Goal: Information Seeking & Learning: Check status

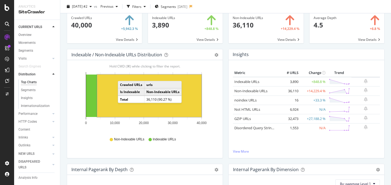
scroll to position [30, 0]
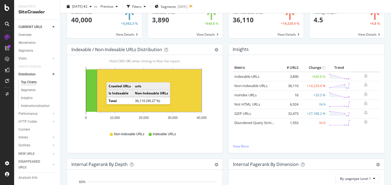
click at [112, 77] on rect "A chart." at bounding box center [149, 90] width 104 height 42
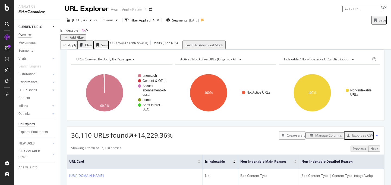
click at [28, 36] on div "Overview" at bounding box center [24, 35] width 13 height 6
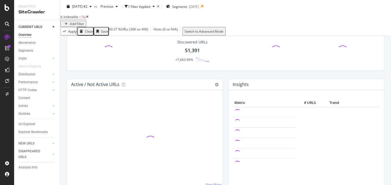
scroll to position [27, 0]
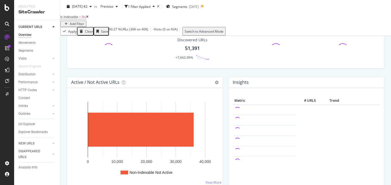
click at [89, 18] on icon at bounding box center [87, 16] width 2 height 3
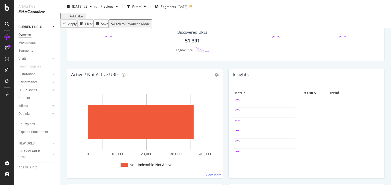
scroll to position [26, 0]
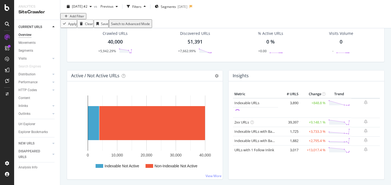
click at [224, 84] on div "Active / Not Active URLs Chart (by Value) Chart (by Percentage) Table Expand Ex…" at bounding box center [145, 127] width 162 height 115
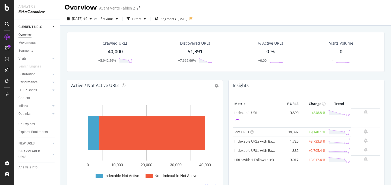
click at [226, 85] on div "Insights Metric # URLS Change Trend Indexable URLs 3,890 +848.8 % 2xx URLs" at bounding box center [307, 137] width 162 height 115
click at [225, 84] on div "Active / Not Active URLs Chart (by Value) Chart (by Percentage) Table Expand Ex…" at bounding box center [145, 137] width 162 height 115
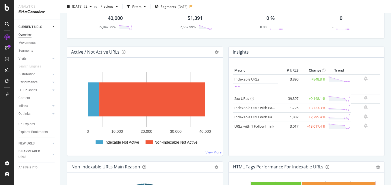
scroll to position [0, 0]
